Goal: Task Accomplishment & Management: Manage account settings

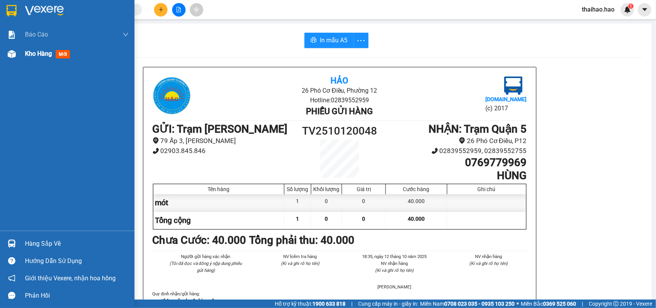
click at [63, 53] on span "mới" at bounding box center [63, 54] width 14 height 8
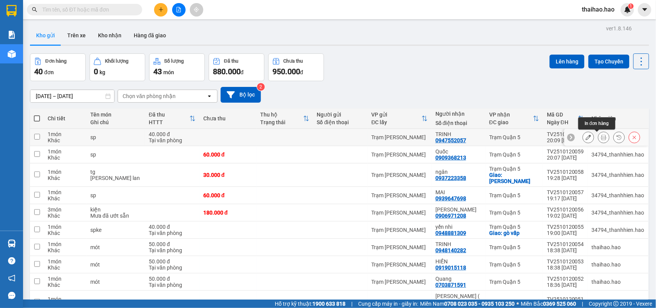
click at [601, 138] on icon at bounding box center [603, 137] width 5 height 5
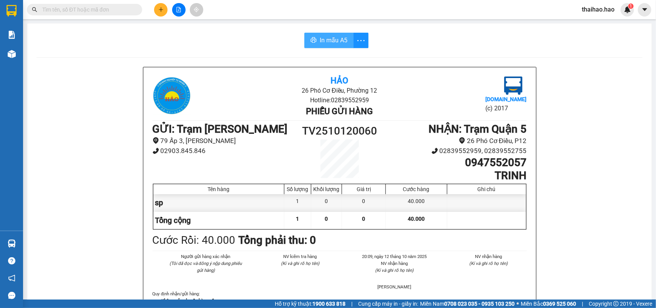
click at [346, 41] on button "In mẫu A5" at bounding box center [328, 40] width 49 height 15
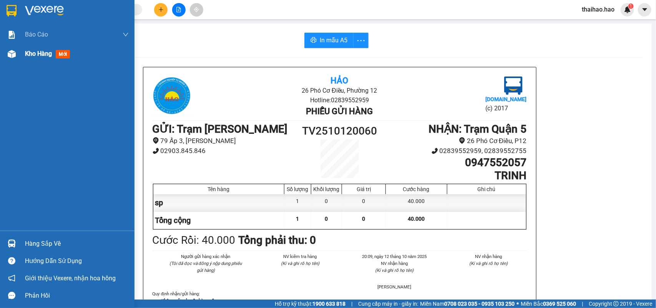
click at [66, 52] on span "mới" at bounding box center [63, 54] width 14 height 8
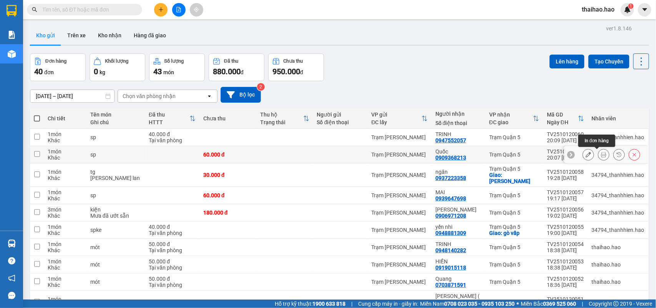
click at [601, 157] on icon at bounding box center [603, 154] width 5 height 5
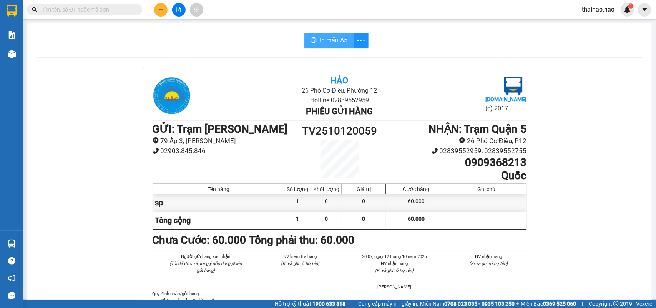
drag, startPoint x: 318, startPoint y: 40, endPoint x: 320, endPoint y: 46, distance: 6.4
click at [320, 40] on span "In mẫu A5" at bounding box center [334, 40] width 28 height 10
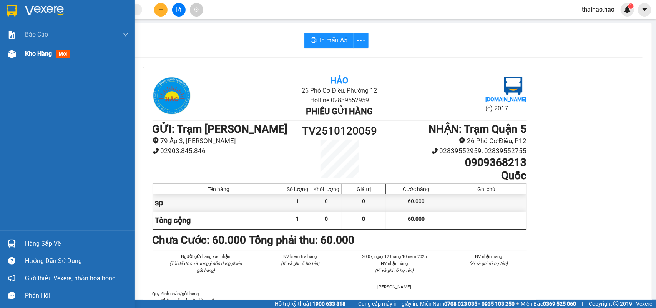
click at [60, 52] on span "mới" at bounding box center [63, 54] width 14 height 8
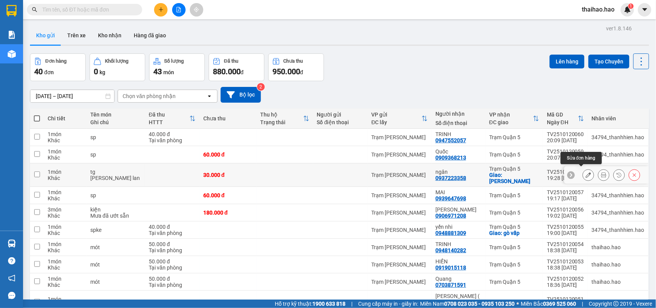
click at [586, 172] on icon at bounding box center [588, 174] width 5 height 5
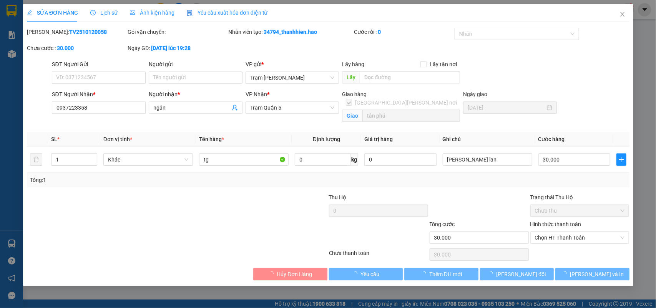
type input "0937223358"
type input "ngân"
checkbox input "true"
type input "tân phú"
type input "30.000"
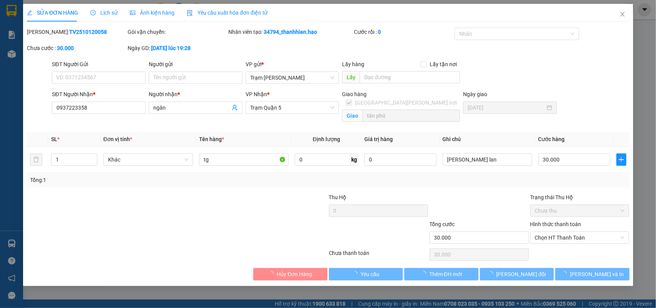
type input "30.000"
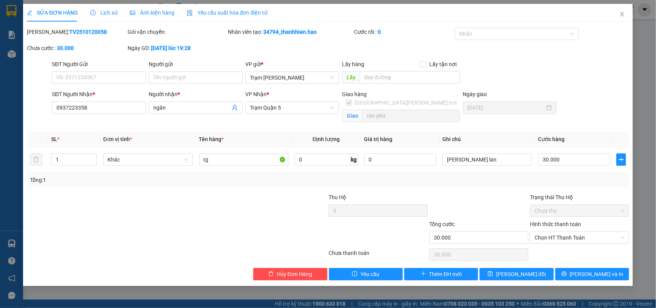
click at [103, 14] on span "Lịch sử" at bounding box center [103, 13] width 27 height 6
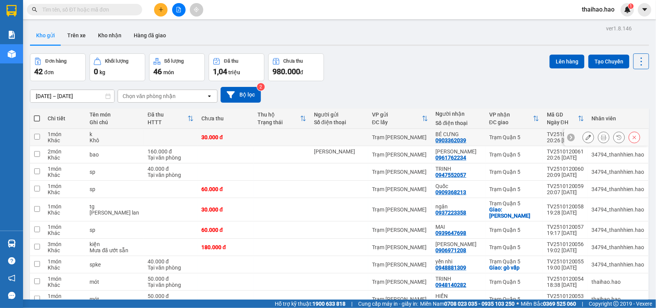
click at [601, 136] on icon at bounding box center [603, 137] width 5 height 5
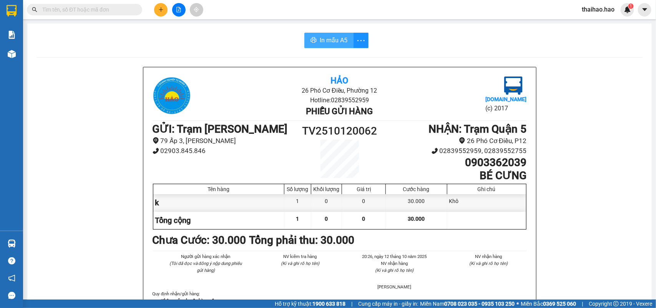
click at [328, 39] on span "In mẫu A5" at bounding box center [334, 40] width 28 height 10
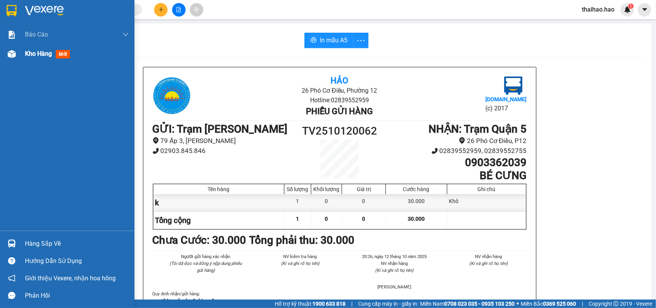
click at [66, 55] on span "mới" at bounding box center [63, 54] width 14 height 8
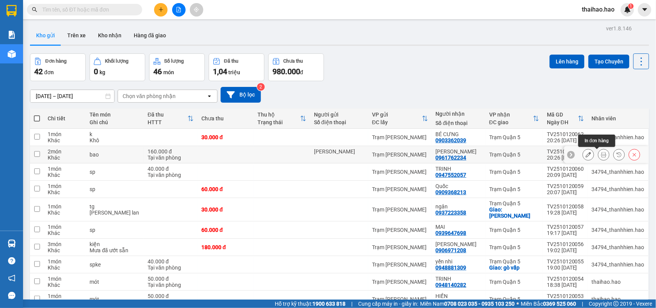
click at [601, 156] on icon at bounding box center [603, 154] width 5 height 5
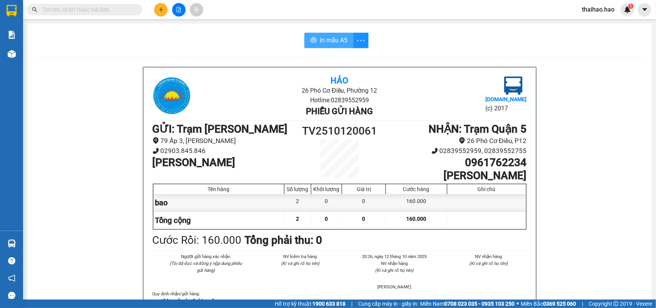
click at [337, 41] on span "In mẫu A5" at bounding box center [334, 40] width 28 height 10
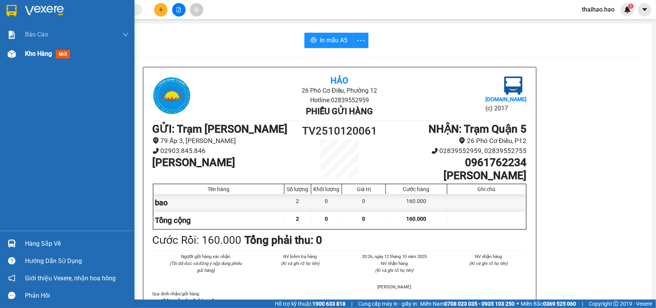
click at [63, 52] on span "mới" at bounding box center [63, 54] width 14 height 8
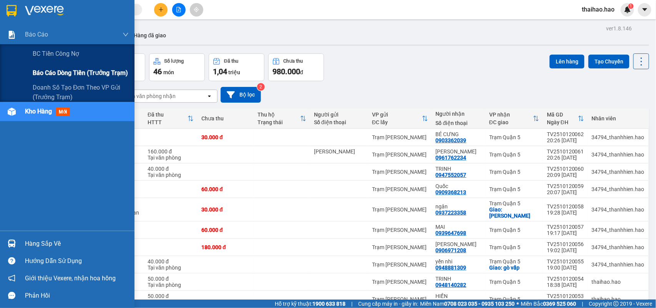
click at [46, 70] on span "Báo cáo dòng tiền (trưởng trạm)" at bounding box center [80, 73] width 95 height 10
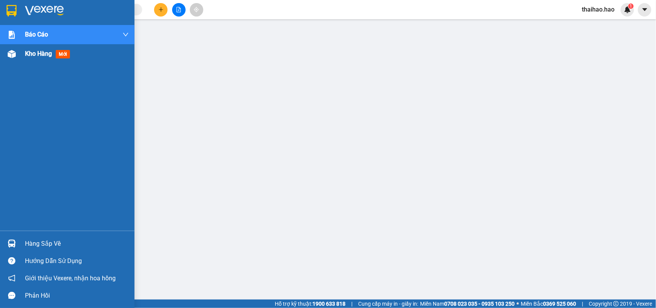
click at [32, 55] on span "Kho hàng" at bounding box center [38, 53] width 27 height 7
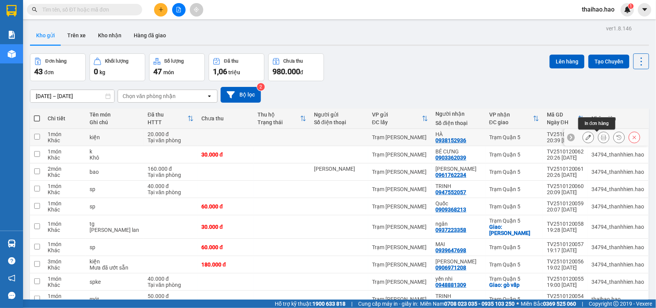
click at [601, 135] on icon at bounding box center [603, 137] width 5 height 5
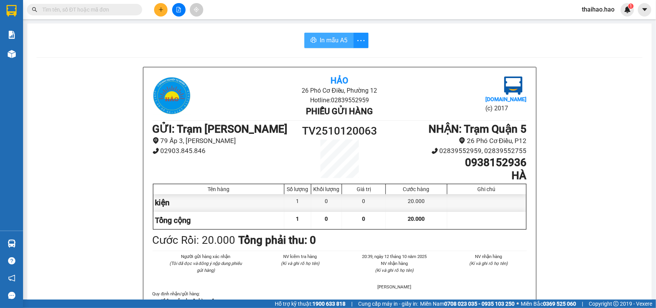
click at [338, 41] on span "In mẫu A5" at bounding box center [334, 40] width 28 height 10
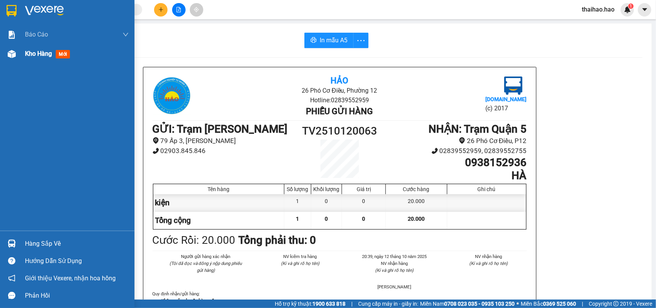
click at [43, 55] on span "Kho hàng" at bounding box center [38, 53] width 27 height 7
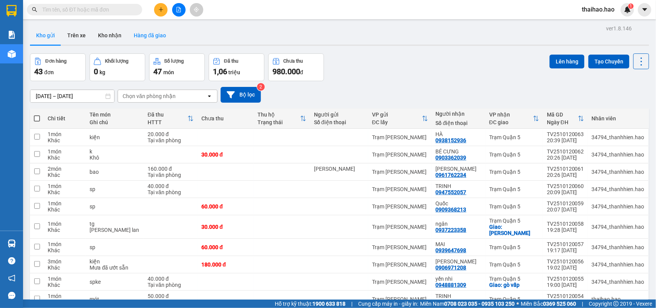
click at [160, 35] on button "Hàng đã giao" at bounding box center [150, 35] width 45 height 18
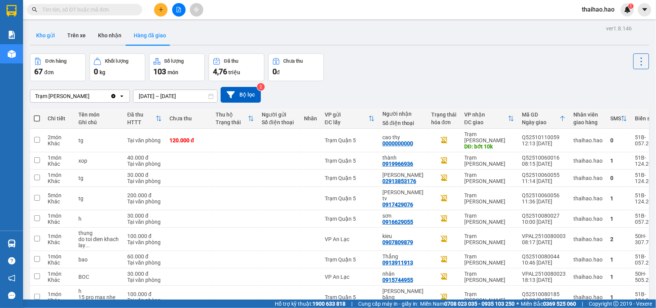
click at [53, 36] on button "Kho gửi" at bounding box center [45, 35] width 31 height 18
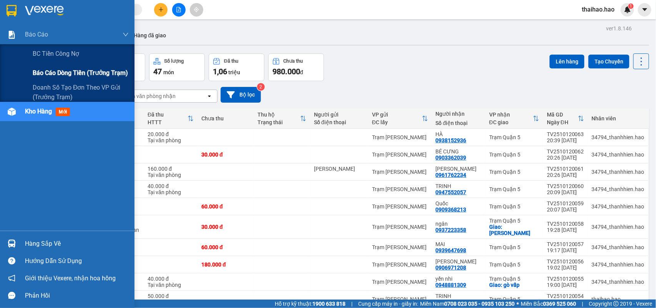
click at [49, 72] on span "Báo cáo dòng tiền (trưởng trạm)" at bounding box center [80, 73] width 95 height 10
